Goal: Navigation & Orientation: Find specific page/section

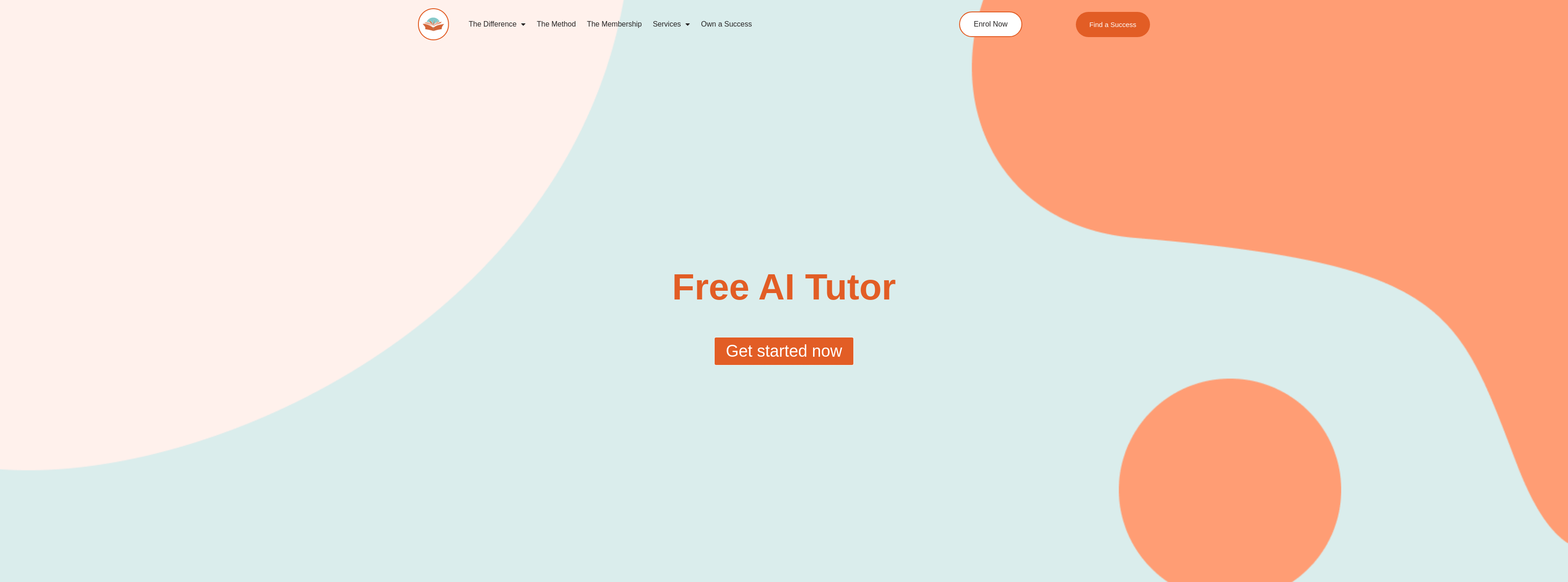
click at [817, 350] on span "Get started now" at bounding box center [783, 351] width 116 height 16
